Goal: Register for event/course

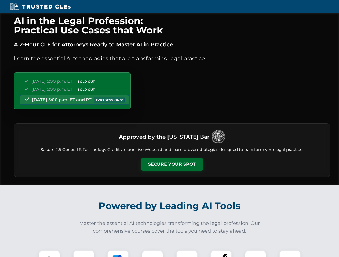
click at [172, 165] on button "Secure Your Spot" at bounding box center [172, 165] width 63 height 12
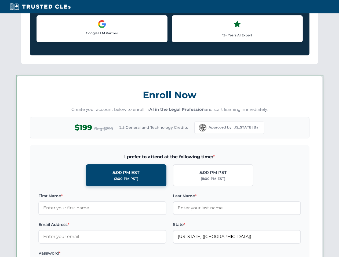
click at [118, 254] on label "Password *" at bounding box center [102, 253] width 128 height 6
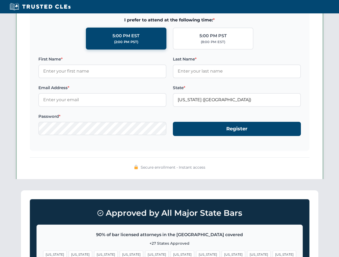
click at [247, 254] on span "[US_STATE]" at bounding box center [258, 255] width 23 height 8
